Goal: Information Seeking & Learning: Learn about a topic

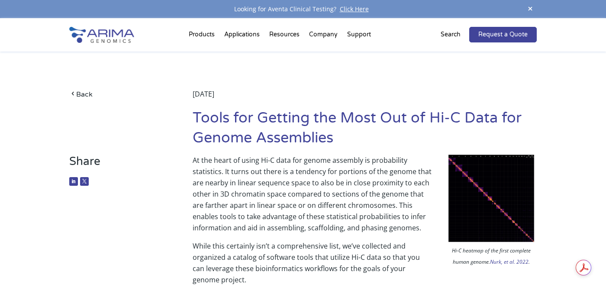
click at [341, 200] on p "At the heart of using Hi-C data for genome assembly is probability statistics. …" at bounding box center [365, 198] width 344 height 86
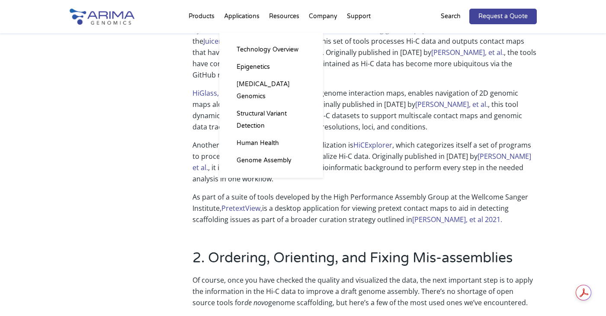
scroll to position [311, 0]
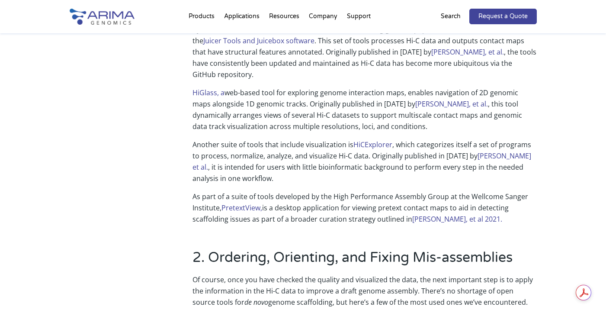
click at [209, 209] on p "As part of a suite of tools developed by the High Performance Assembly Group at…" at bounding box center [365, 208] width 344 height 34
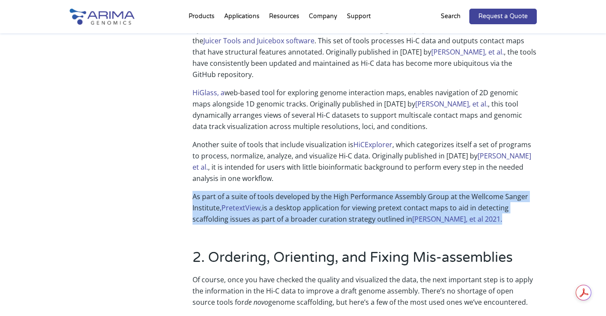
click at [199, 210] on p "As part of a suite of tools developed by the High Performance Assembly Group at…" at bounding box center [365, 208] width 344 height 34
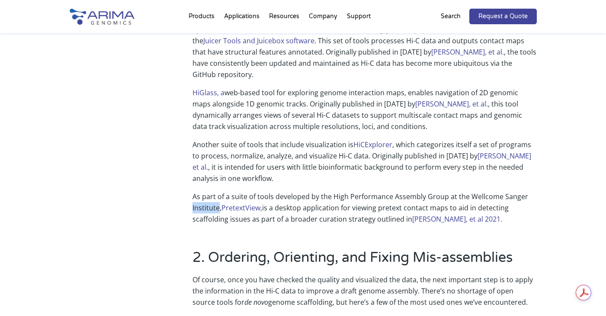
click at [199, 210] on p "As part of a suite of tools developed by the High Performance Assembly Group at…" at bounding box center [365, 208] width 344 height 34
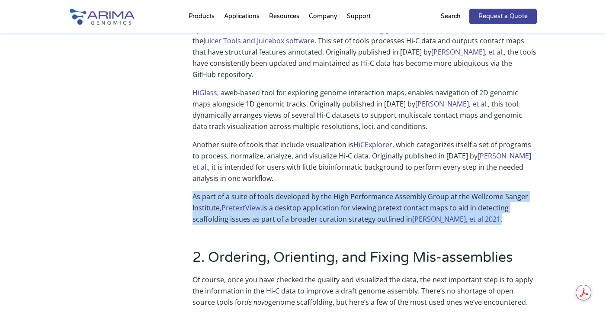
click at [276, 197] on p "As part of a suite of tools developed by the High Performance Assembly Group at…" at bounding box center [365, 208] width 344 height 34
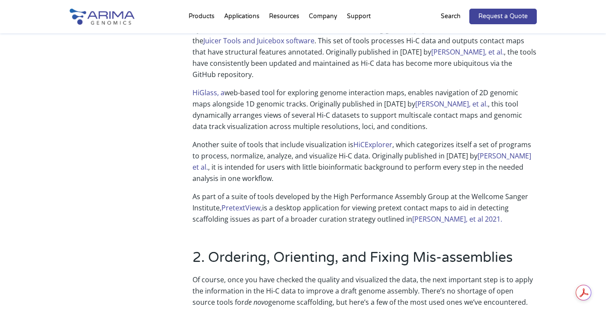
click at [307, 198] on p "As part of a suite of tools developed by the High Performance Assembly Group at…" at bounding box center [365, 208] width 344 height 34
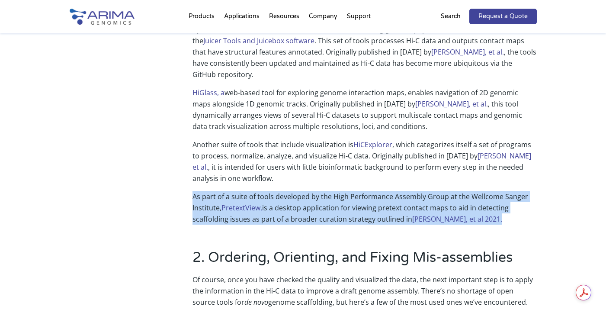
click at [316, 225] on div "1. QC, Contact Maps, and Visualization By far the most common tool encountered …" at bounding box center [303, 111] width 467 height 250
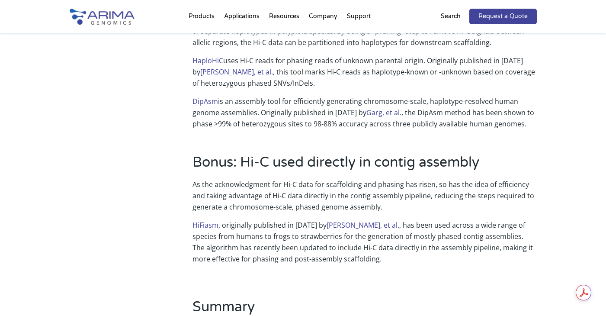
scroll to position [933, 0]
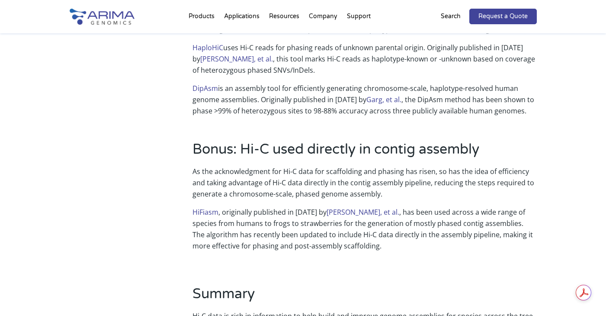
click at [316, 179] on p "As the acknowledgment for Hi-C data for scaffolding and phasing has risen, so h…" at bounding box center [365, 186] width 344 height 41
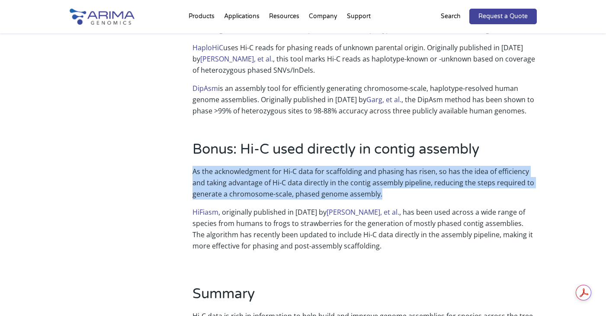
click at [291, 178] on p "As the acknowledgment for Hi-C data for scaffolding and phasing has risen, so h…" at bounding box center [365, 186] width 344 height 41
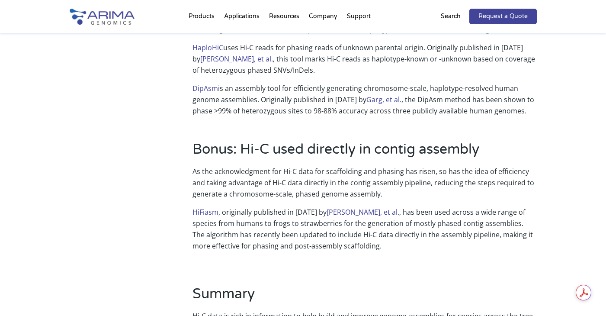
click at [291, 178] on p "As the acknowledgment for Hi-C data for scaffolding and phasing has risen, so h…" at bounding box center [365, 186] width 344 height 41
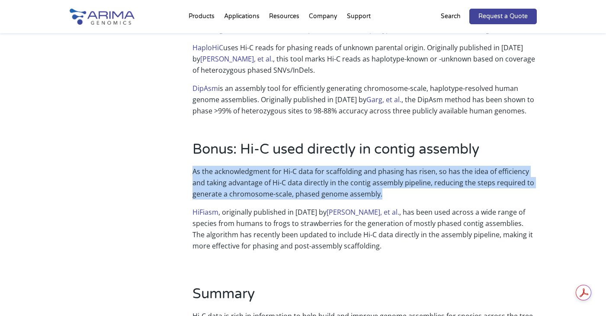
click at [289, 179] on p "As the acknowledgment for Hi-C data for scaffolding and phasing has risen, so h…" at bounding box center [365, 186] width 344 height 41
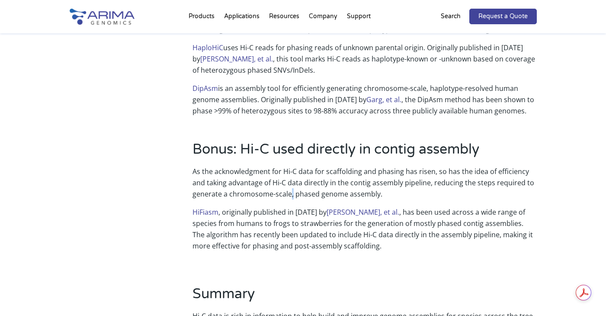
click at [289, 179] on p "As the acknowledgment for Hi-C data for scaffolding and phasing has risen, so h…" at bounding box center [365, 186] width 344 height 41
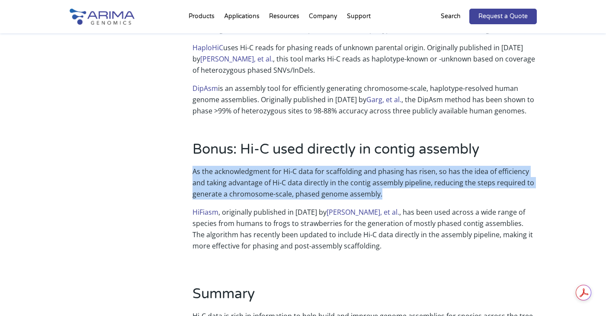
click at [299, 169] on p "As the acknowledgment for Hi-C data for scaffolding and phasing has risen, so h…" at bounding box center [365, 186] width 344 height 41
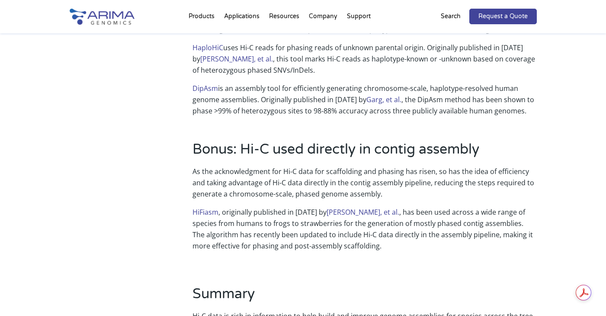
click at [299, 169] on p "As the acknowledgment for Hi-C data for scaffolding and phasing has risen, so h…" at bounding box center [365, 186] width 344 height 41
click at [291, 179] on p "As the acknowledgment for Hi-C data for scaffolding and phasing has risen, so h…" at bounding box center [365, 186] width 344 height 41
click at [291, 168] on p "As the acknowledgment for Hi-C data for scaffolding and phasing has risen, so h…" at bounding box center [365, 186] width 344 height 41
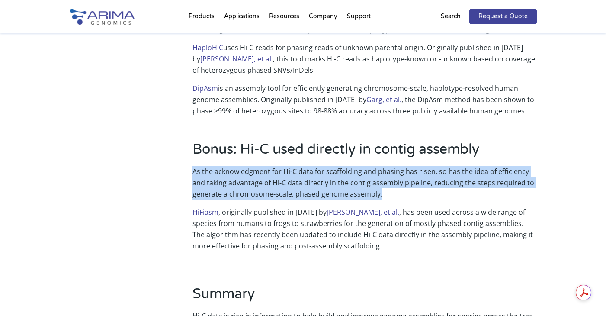
click at [274, 184] on p "As the acknowledgment for Hi-C data for scaffolding and phasing has risen, so h…" at bounding box center [365, 186] width 344 height 41
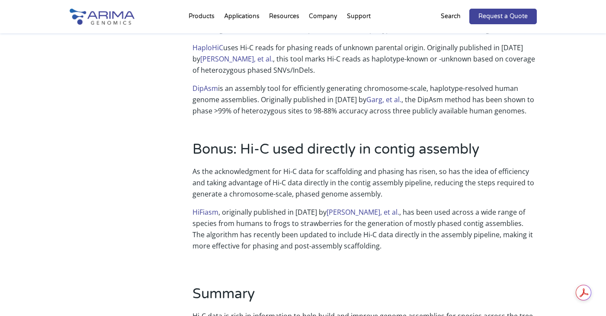
click at [351, 224] on p "HiFiasm , originally published in 2021 by Cheng, et al. , has been used across …" at bounding box center [365, 232] width 344 height 52
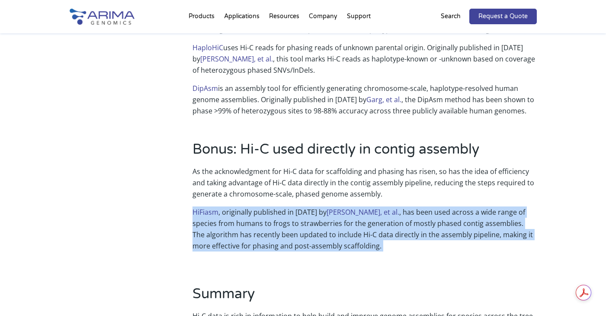
click at [378, 230] on p "HiFiasm , originally published in 2021 by Cheng, et al. , has been used across …" at bounding box center [365, 232] width 344 height 52
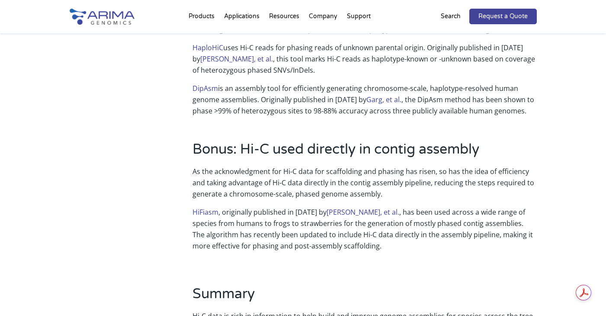
click at [378, 230] on p "HiFiasm , originally published in 2021 by Cheng, et al. , has been used across …" at bounding box center [365, 232] width 344 height 52
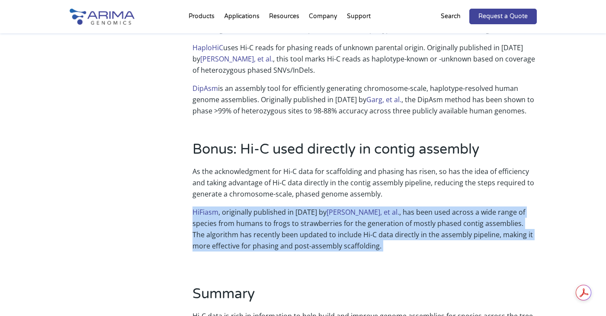
click at [350, 235] on p "HiFiasm , originally published in 2021 by Cheng, et al. , has been used across …" at bounding box center [365, 232] width 344 height 52
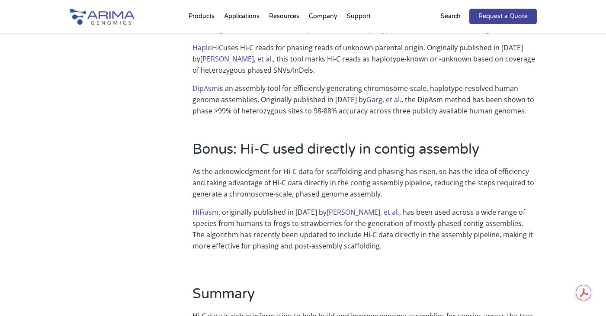
click at [350, 235] on p "HiFiasm , originally published in 2021 by Cheng, et al. , has been used across …" at bounding box center [365, 232] width 344 height 52
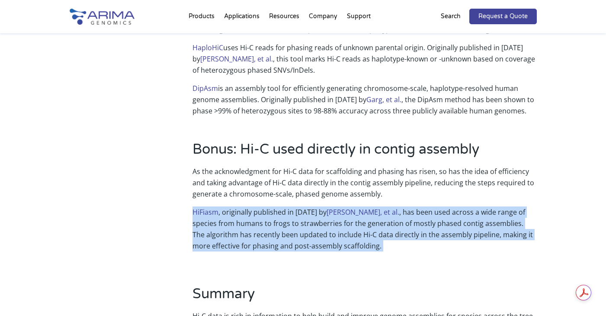
click at [360, 229] on p "HiFiasm , originally published in 2021 by Cheng, et al. , has been used across …" at bounding box center [365, 232] width 344 height 52
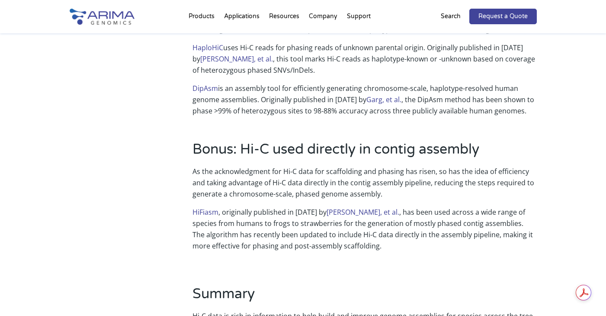
click at [360, 229] on p "HiFiasm , originally published in 2021 by Cheng, et al. , has been used across …" at bounding box center [365, 232] width 344 height 52
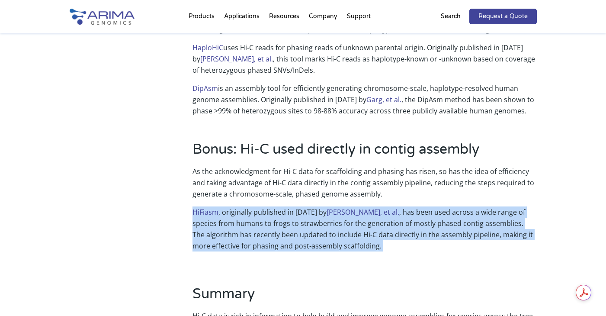
click at [377, 229] on p "HiFiasm , originally published in 2021 by Cheng, et al. , has been used across …" at bounding box center [365, 232] width 344 height 52
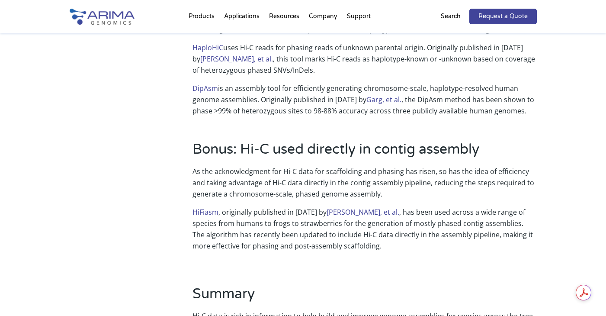
click at [377, 229] on p "HiFiasm , originally published in 2021 by Cheng, et al. , has been used across …" at bounding box center [365, 232] width 344 height 52
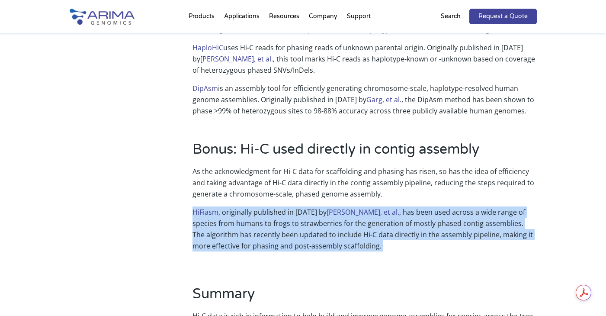
click at [381, 221] on p "HiFiasm , originally published in 2021 by Cheng, et al. , has been used across …" at bounding box center [365, 232] width 344 height 52
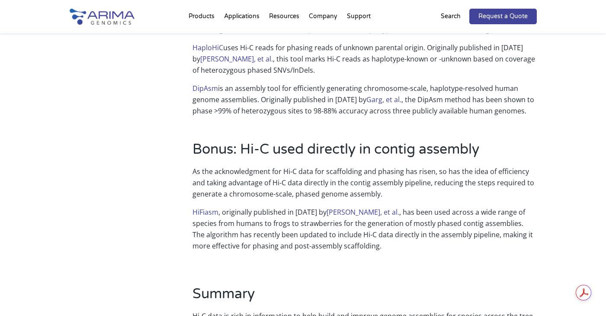
click at [381, 221] on p "HiFiasm , originally published in 2021 by Cheng, et al. , has been used across …" at bounding box center [365, 232] width 344 height 52
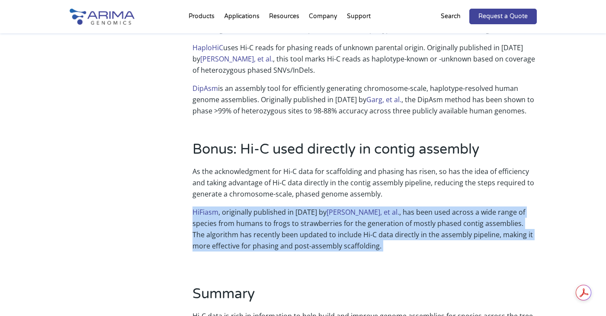
click at [372, 231] on p "HiFiasm , originally published in 2021 by Cheng, et al. , has been used across …" at bounding box center [365, 232] width 344 height 52
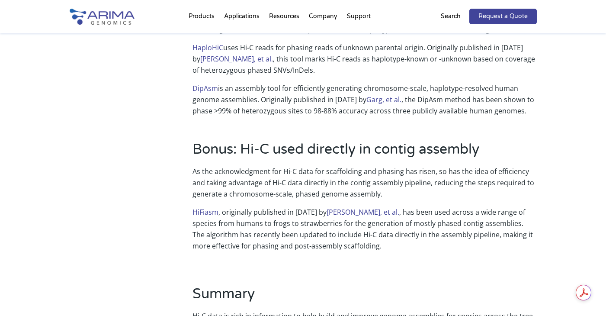
click at [372, 231] on p "HiFiasm , originally published in 2021 by Cheng, et al. , has been used across …" at bounding box center [365, 232] width 344 height 52
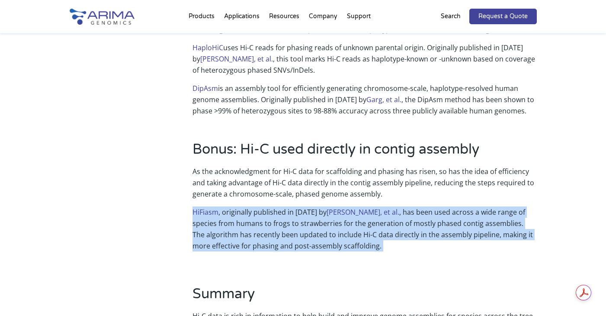
click at [390, 227] on p "HiFiasm , originally published in 2021 by Cheng, et al. , has been used across …" at bounding box center [365, 232] width 344 height 52
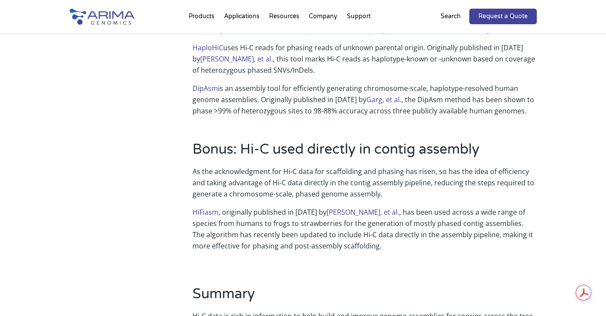
click at [390, 227] on p "HiFiasm , originally published in 2021 by Cheng, et al. , has been used across …" at bounding box center [365, 232] width 344 height 52
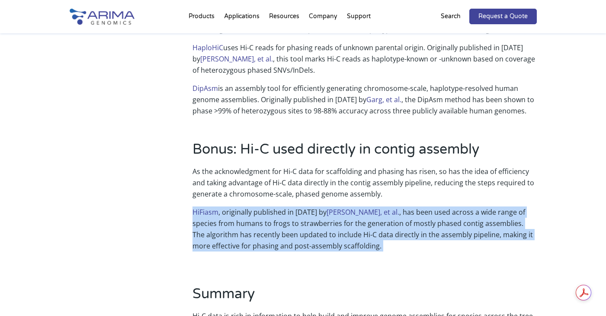
click at [386, 232] on p "HiFiasm , originally published in 2021 by Cheng, et al. , has been used across …" at bounding box center [365, 232] width 344 height 52
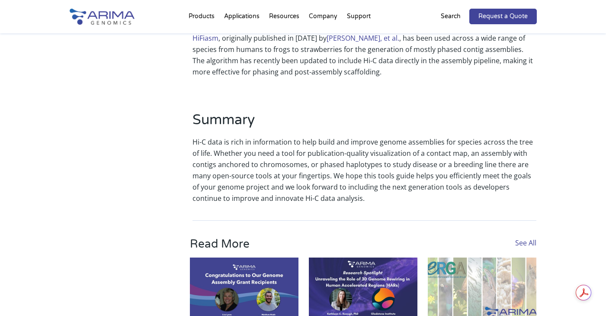
scroll to position [1109, 0]
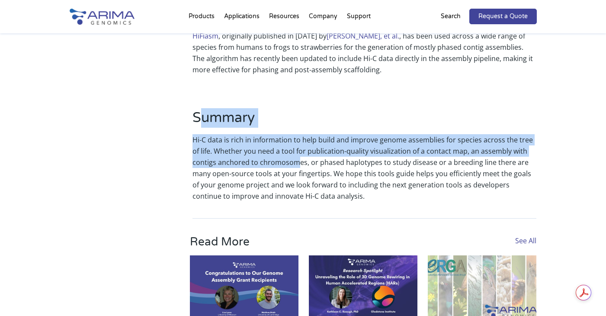
drag, startPoint x: 202, startPoint y: 108, endPoint x: 310, endPoint y: 161, distance: 120.8
click at [309, 160] on div "Bonus: Hi-C used directly in contig assembly As the acknowledgment for Hi-C dat…" at bounding box center [365, 83] width 344 height 238
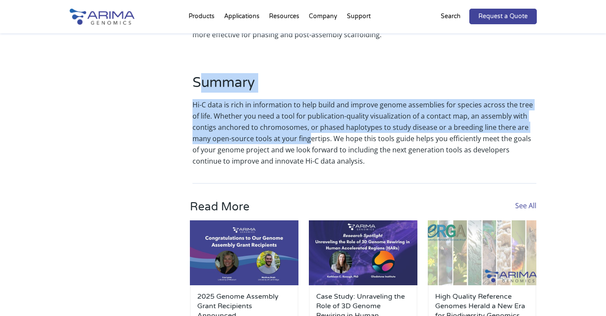
scroll to position [1175, 0]
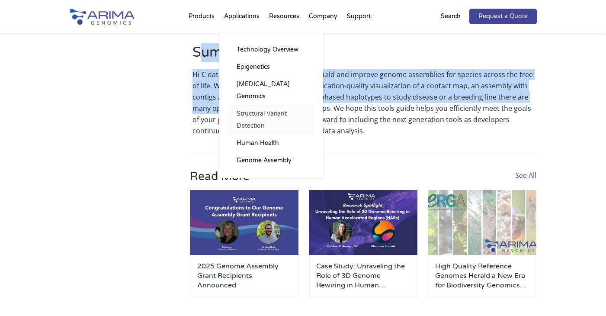
click at [274, 105] on link "Structural Variant Detection" at bounding box center [271, 119] width 87 height 29
